Goal: Transaction & Acquisition: Purchase product/service

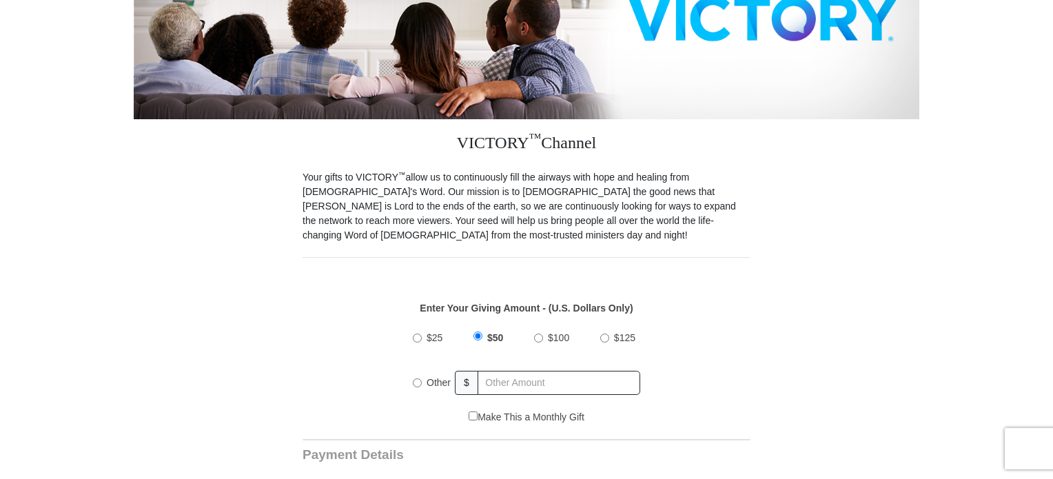
scroll to position [345, 0]
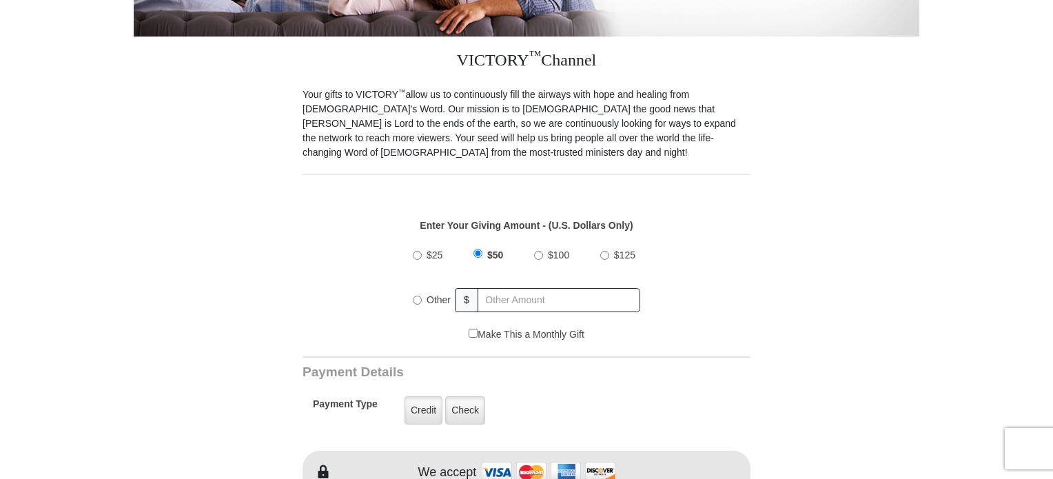
click at [418, 296] on input "Other" at bounding box center [417, 300] width 9 height 9
radio input "true"
type input "150.00"
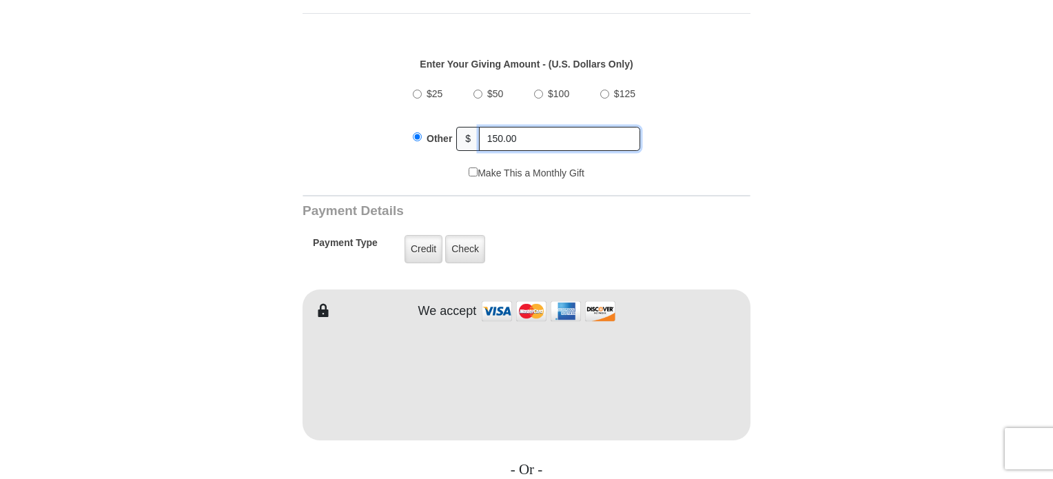
scroll to position [483, 0]
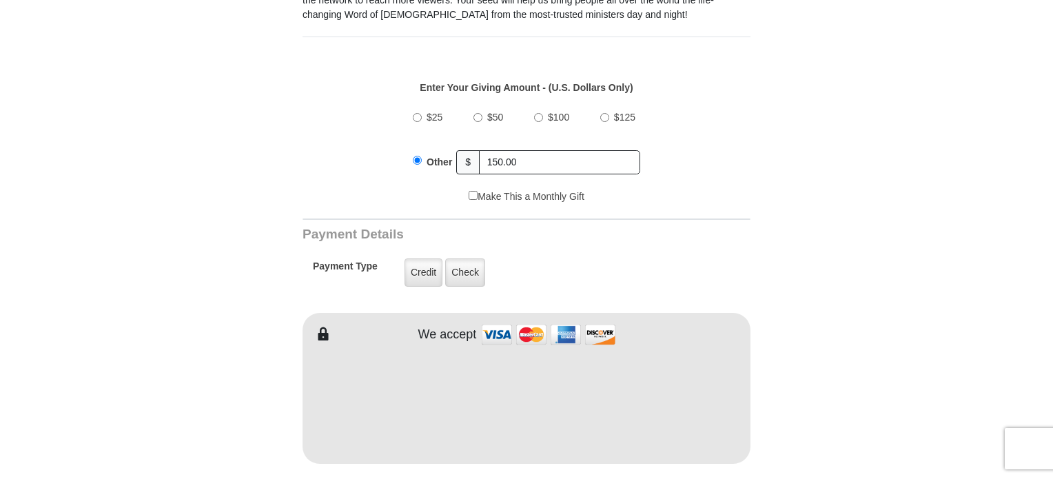
type input "Victoria"
type input "[PERSON_NAME]"
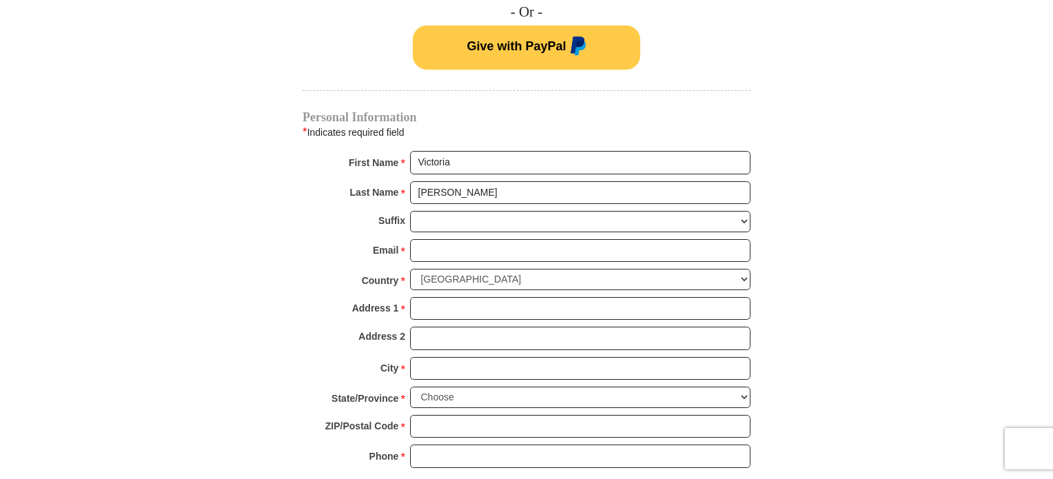
scroll to position [965, 0]
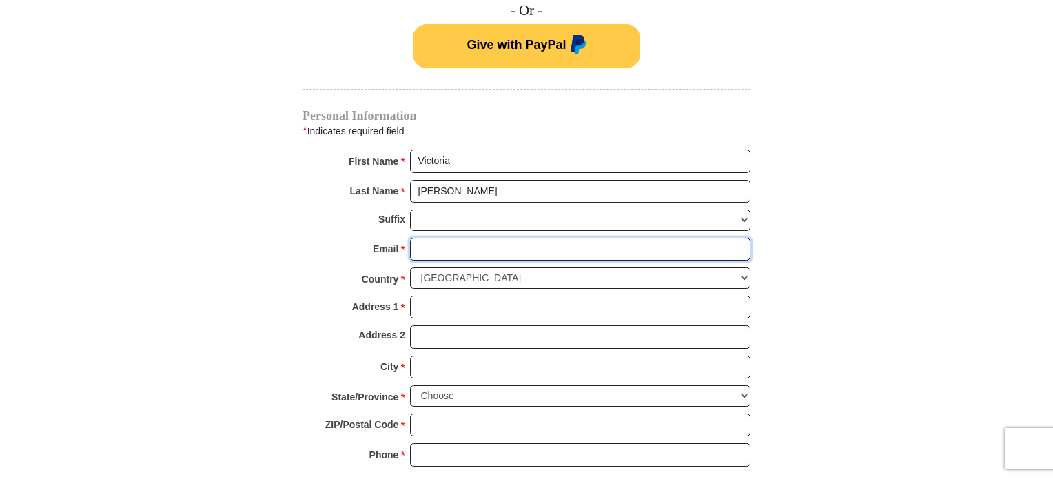
click at [457, 238] on input "Email *" at bounding box center [580, 249] width 341 height 23
type input "[EMAIL_ADDRESS][DOMAIN_NAME]"
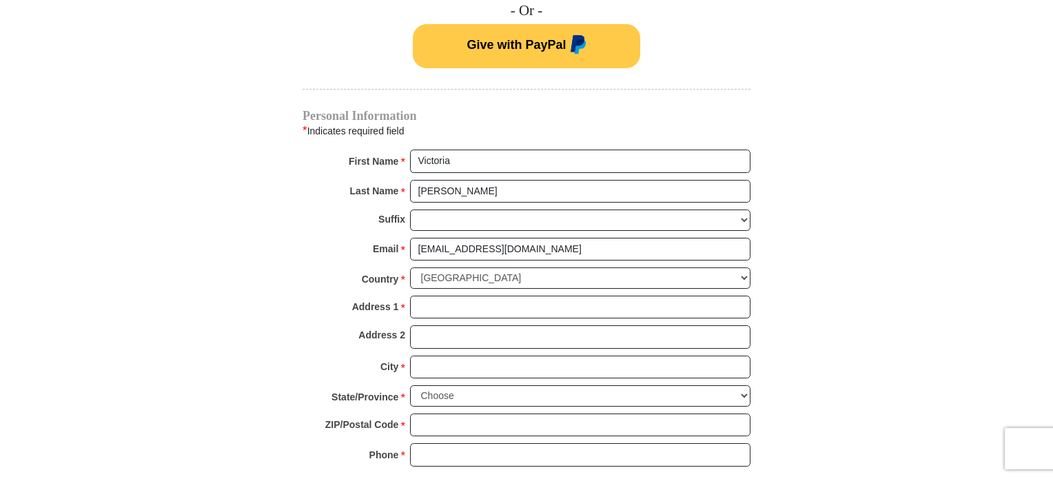
type input "[STREET_ADDRESS]"
type input "Stewardson"
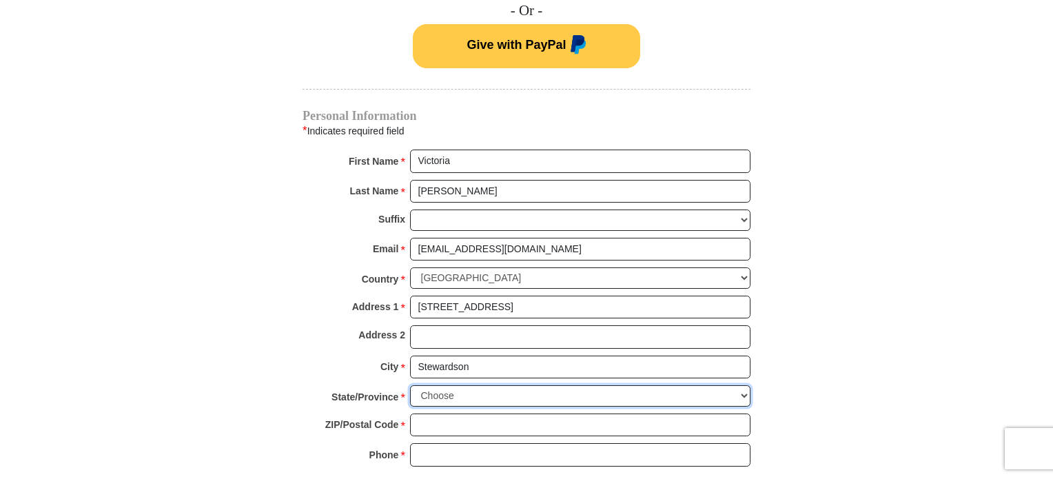
select select "IL"
type input "62463"
type input "6182924086"
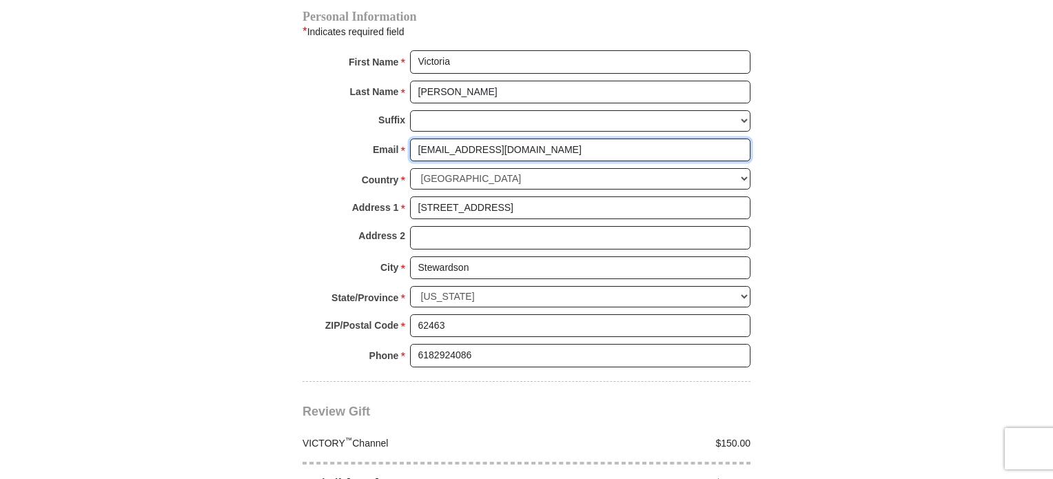
scroll to position [1241, 0]
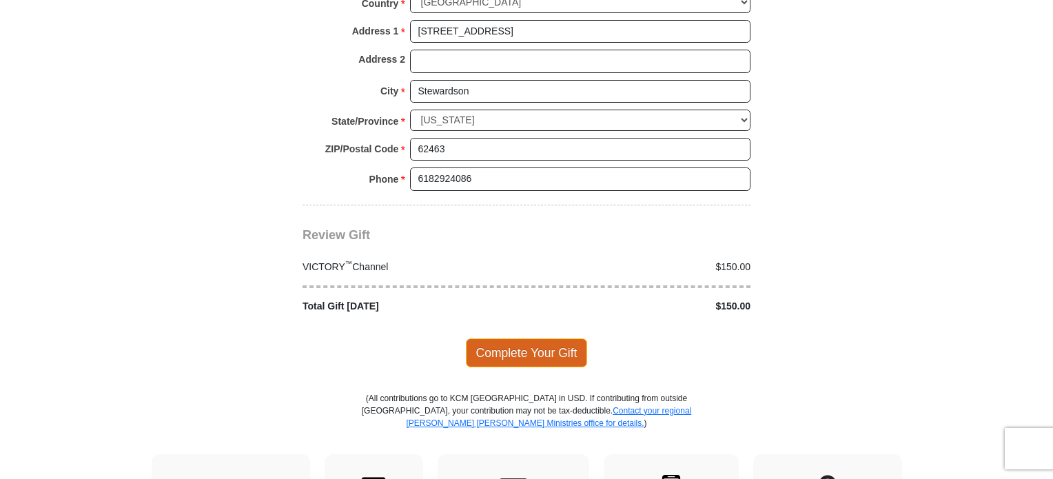
click at [557, 338] on span "Complete Your Gift" at bounding box center [527, 352] width 122 height 29
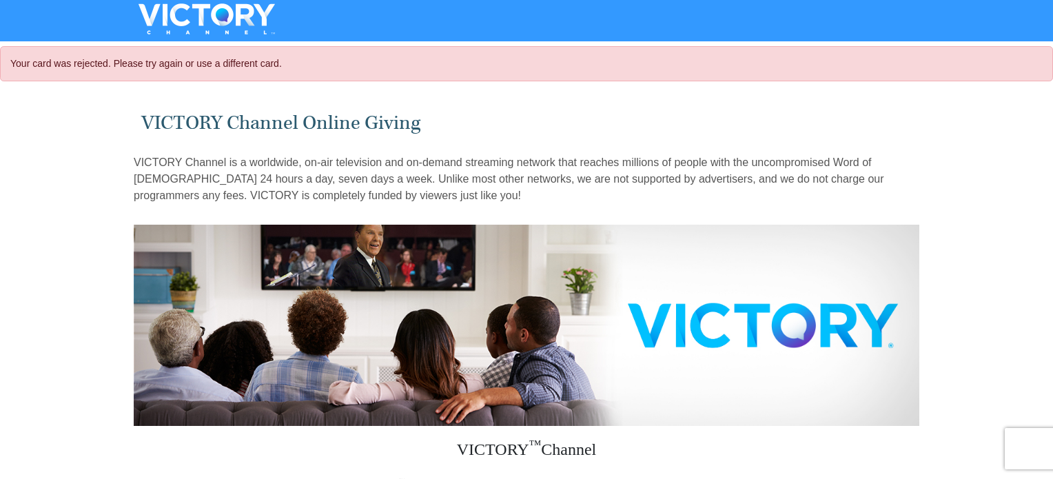
select select "IL"
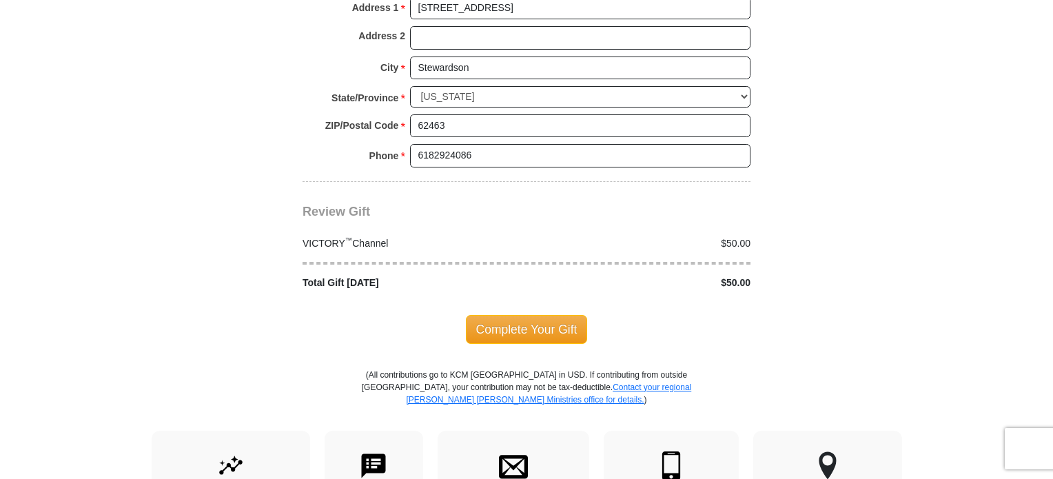
scroll to position [1310, 0]
click at [500, 314] on span "Complete Your Gift" at bounding box center [527, 328] width 122 height 29
